Goal: Task Accomplishment & Management: Manage account settings

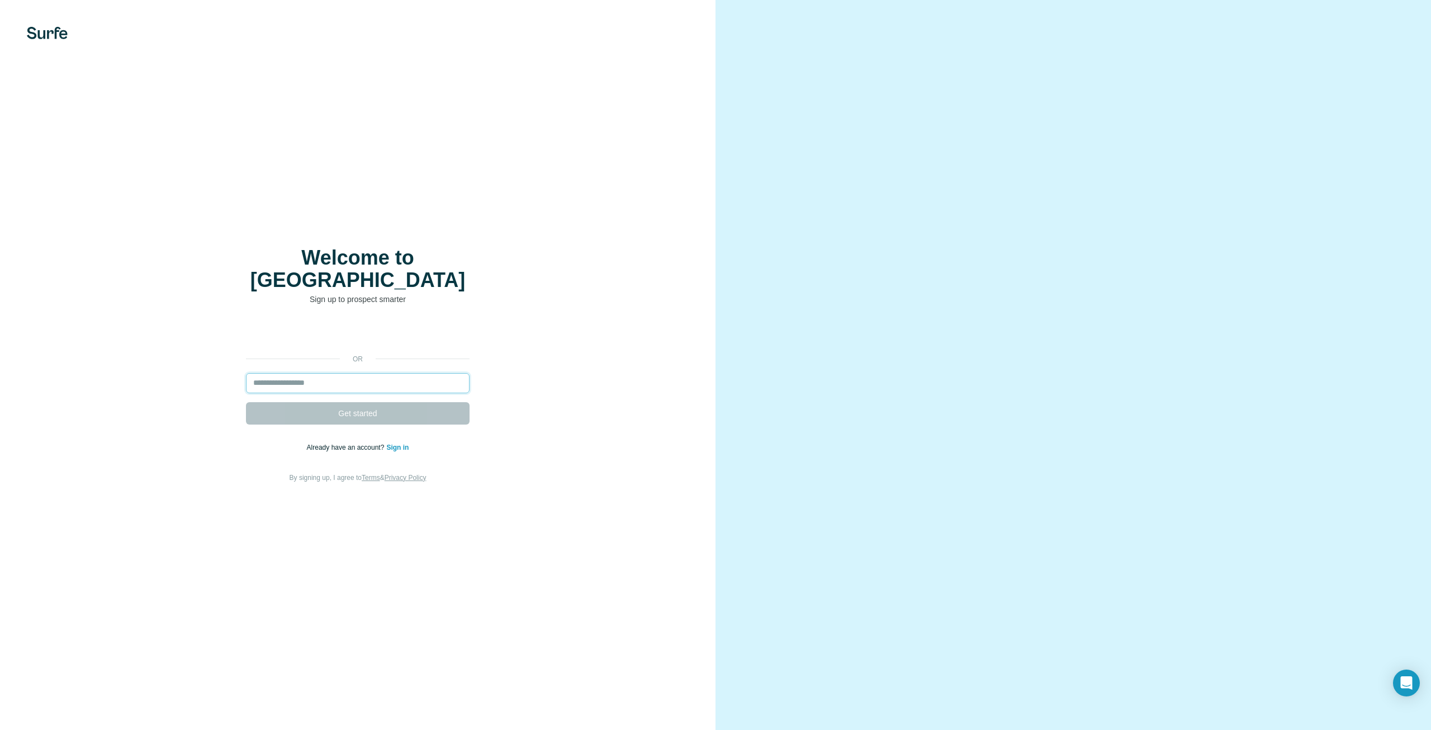
click at [395, 378] on input "email" at bounding box center [358, 383] width 224 height 20
type input "**********"
click at [246, 402] on button "Get started" at bounding box center [358, 413] width 224 height 22
click at [372, 408] on span "Get started" at bounding box center [357, 413] width 39 height 11
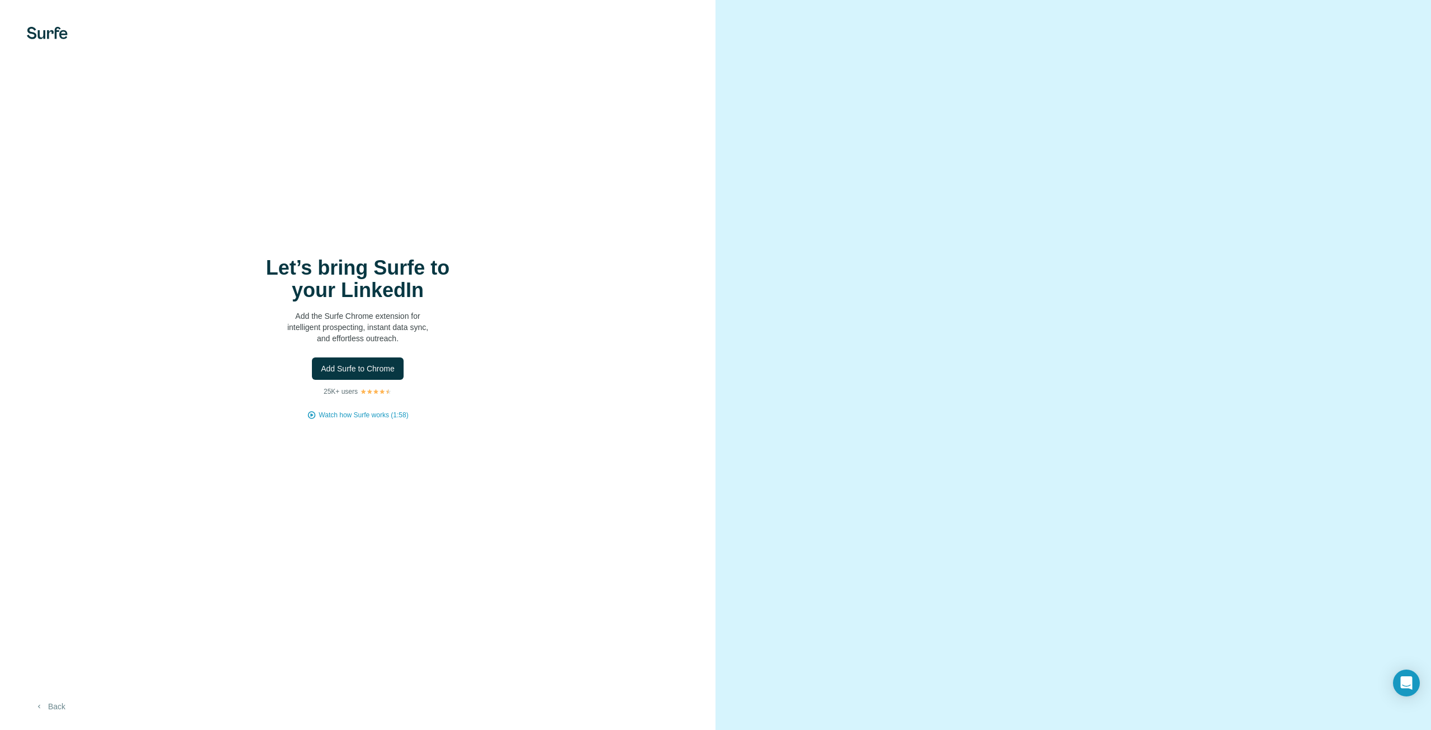
click at [44, 583] on button "Back" at bounding box center [50, 706] width 46 height 20
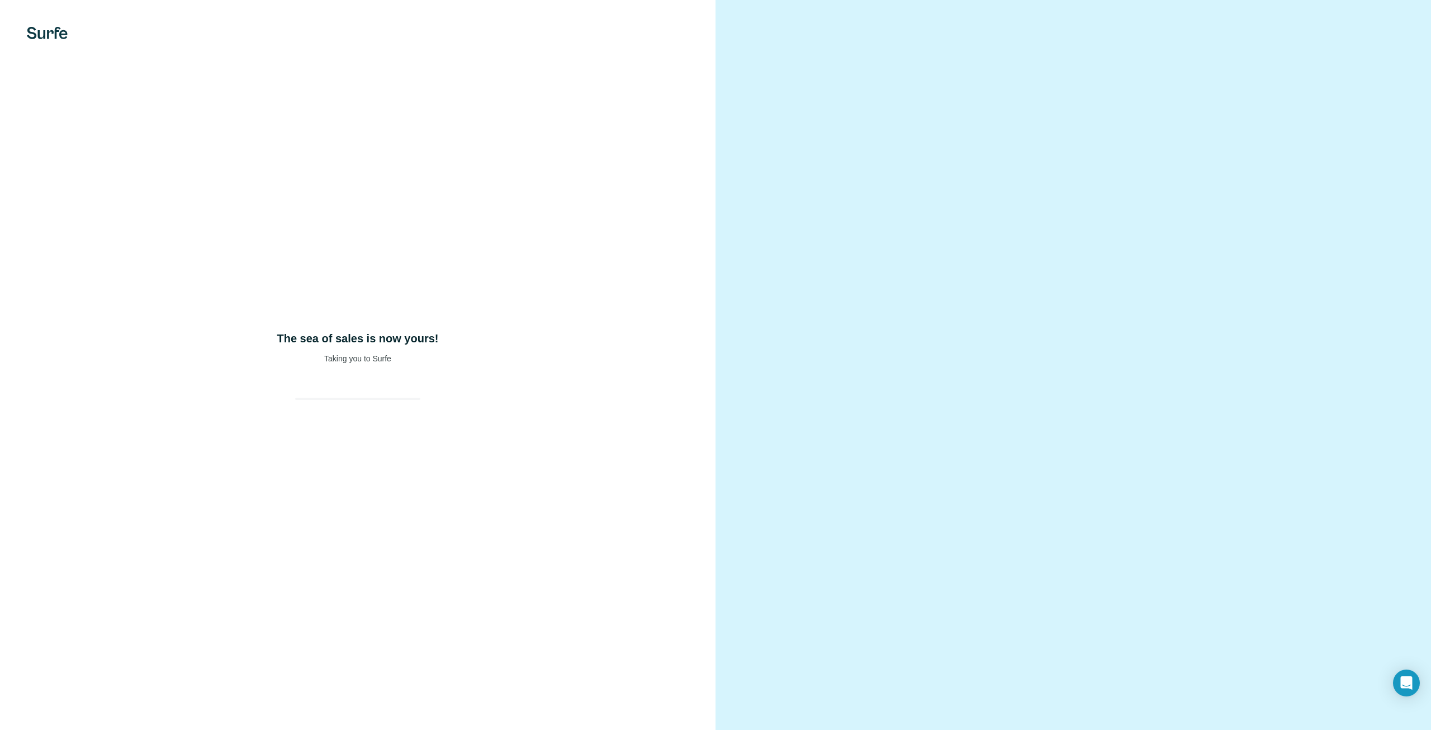
click at [393, 436] on div "The sea of sales is now yours! Taking you to Surfe" at bounding box center [358, 365] width 716 height 730
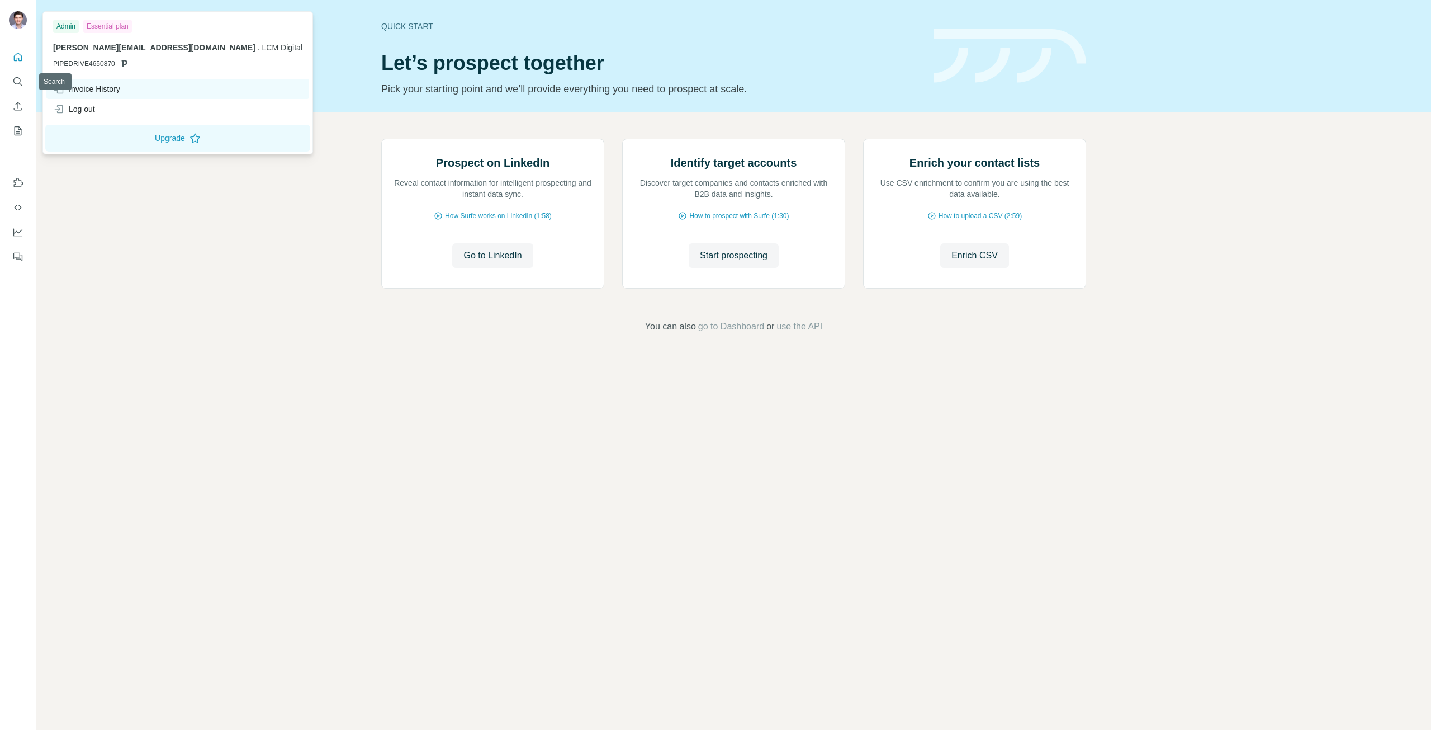
click at [110, 91] on div "Invoice History" at bounding box center [86, 88] width 67 height 11
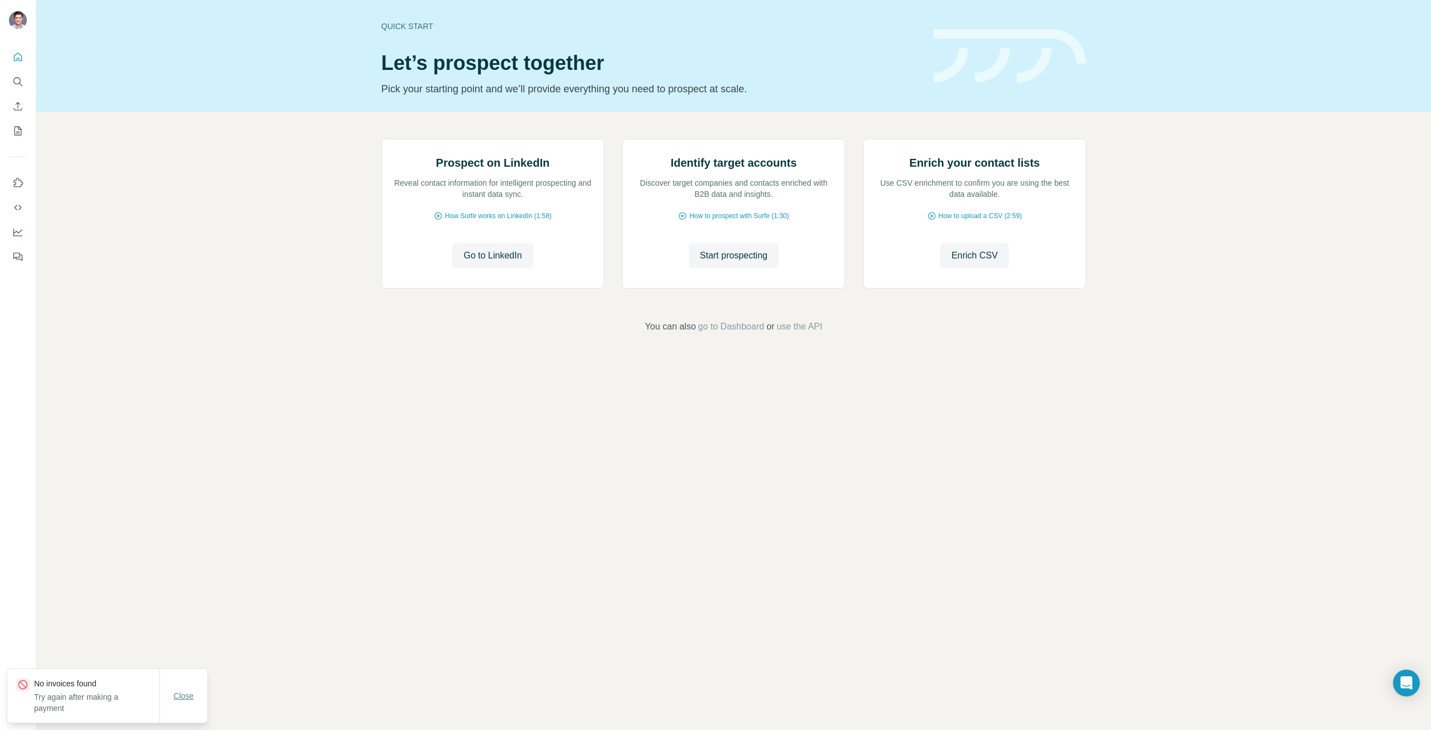
click at [196, 702] on button "Close" at bounding box center [184, 695] width 36 height 20
click at [16, 137] on button "My lists" at bounding box center [18, 131] width 18 height 20
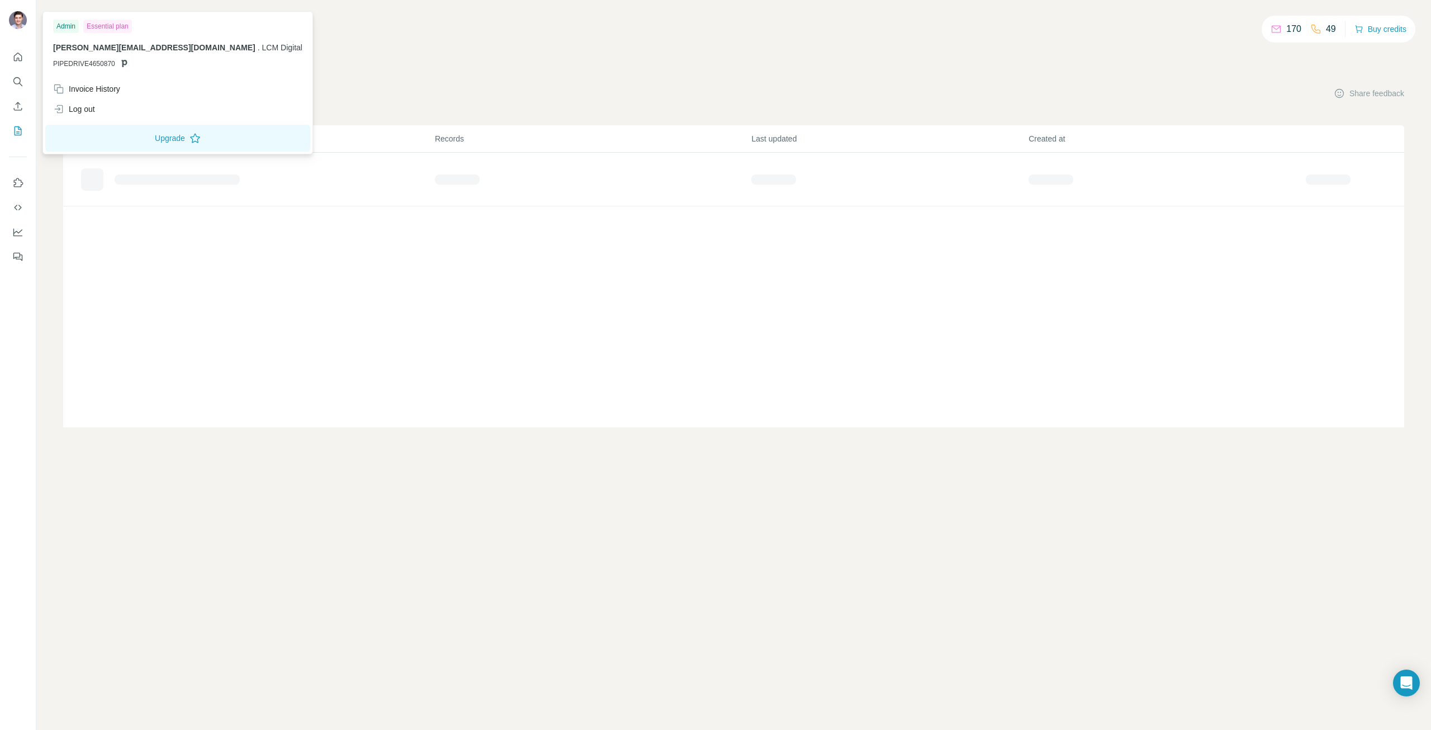
click at [11, 16] on img at bounding box center [18, 20] width 18 height 18
click at [126, 91] on div "Invoice History" at bounding box center [177, 89] width 263 height 20
click at [119, 89] on div "Invoice History" at bounding box center [86, 88] width 67 height 11
click at [309, 276] on div "List name Records Last updated Created at Added from ICP Finder 2 [DATE] [DATE]" at bounding box center [733, 276] width 1341 height 302
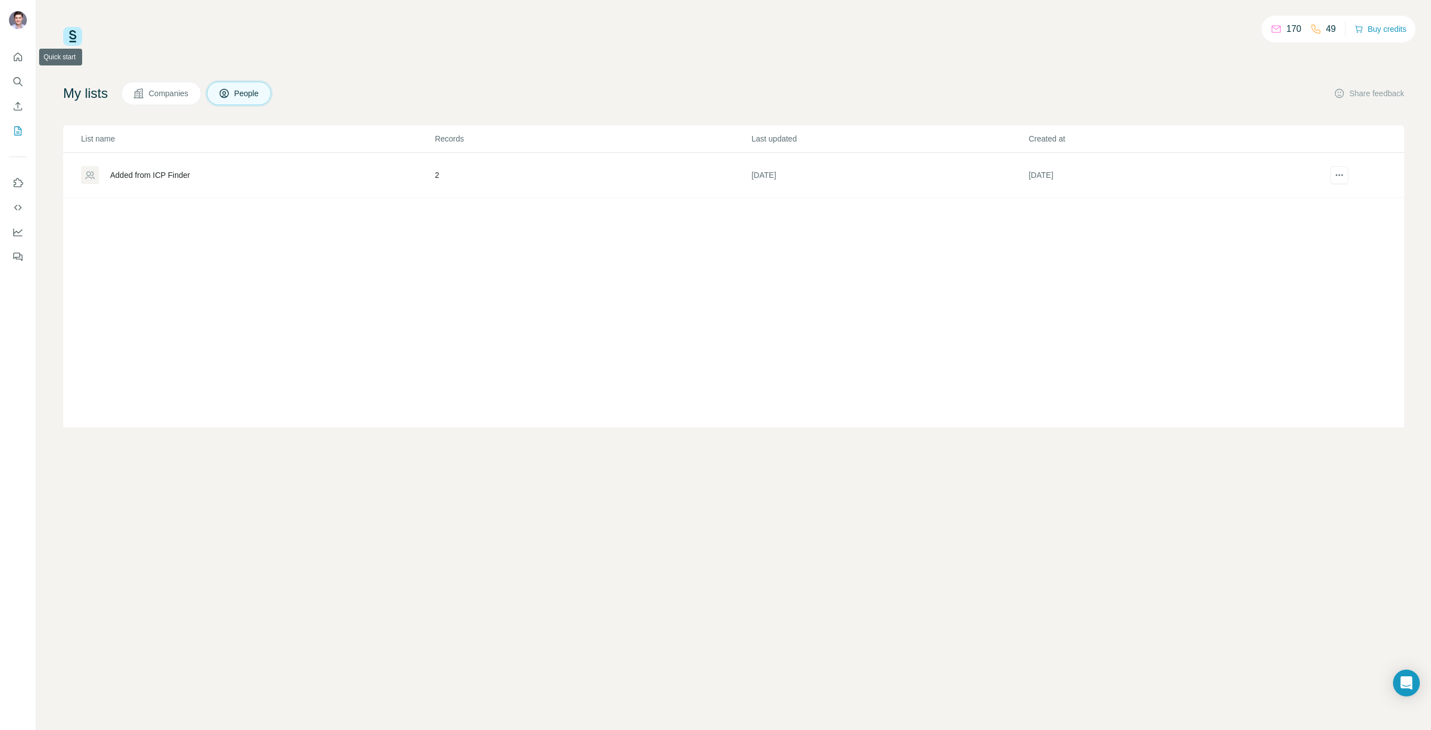
click at [14, 69] on nav at bounding box center [18, 94] width 18 height 94
click at [16, 61] on icon "Quick start" at bounding box center [17, 56] width 11 height 11
